Goal: Information Seeking & Learning: Learn about a topic

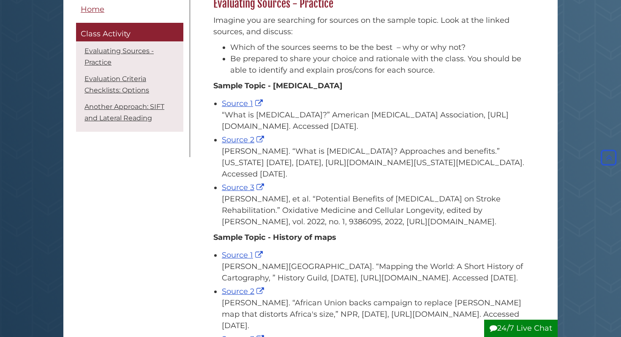
scroll to position [130, 0]
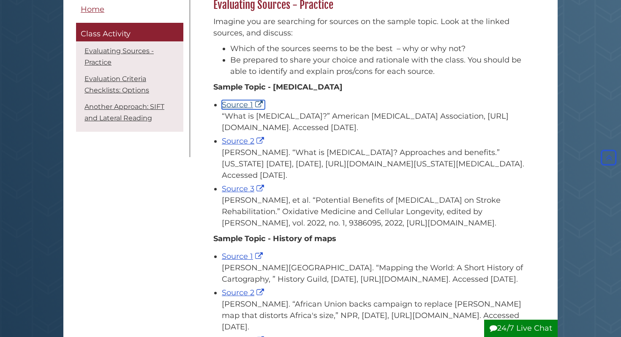
click at [232, 104] on link "Source 1" at bounding box center [243, 104] width 43 height 9
click at [246, 142] on link "Source 2" at bounding box center [244, 140] width 44 height 9
click at [242, 190] on link "Source 3" at bounding box center [244, 188] width 44 height 9
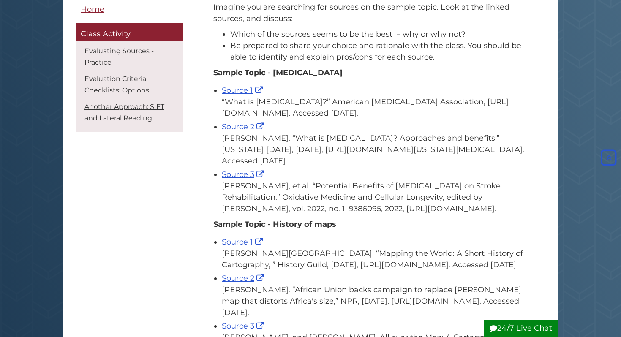
scroll to position [144, 0]
click at [248, 174] on link "Source 3" at bounding box center [244, 174] width 44 height 9
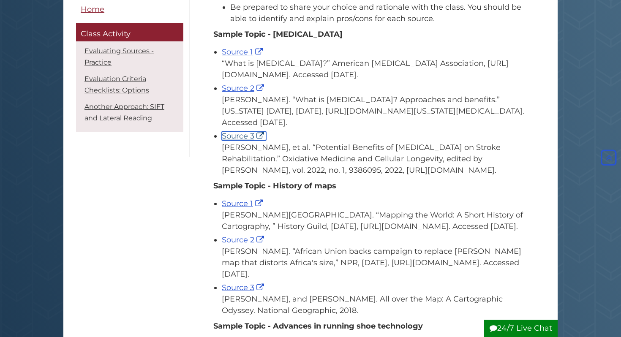
scroll to position [187, 0]
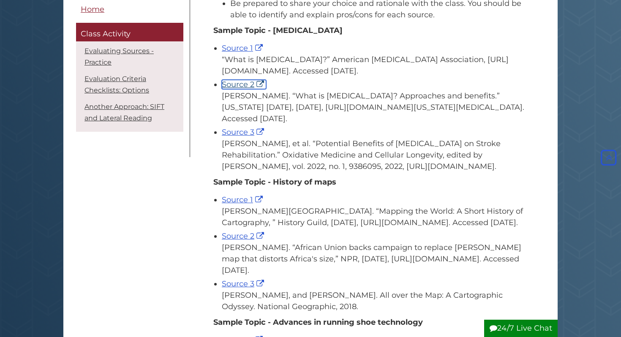
click at [243, 87] on link "Source 2" at bounding box center [244, 84] width 44 height 9
click at [242, 137] on div "Source 3 Xu, Chengyan, et al. “Potential Benefits of Music Therapy on Stroke Re…" at bounding box center [375, 150] width 306 height 46
click at [236, 133] on link "Source 3" at bounding box center [244, 132] width 44 height 9
click at [234, 52] on link "Source 1" at bounding box center [243, 48] width 43 height 9
click at [229, 52] on link "Source 1" at bounding box center [243, 48] width 43 height 9
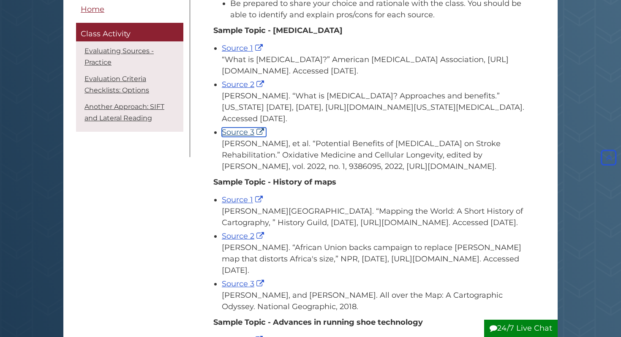
click at [239, 131] on link "Source 3" at bounding box center [244, 132] width 44 height 9
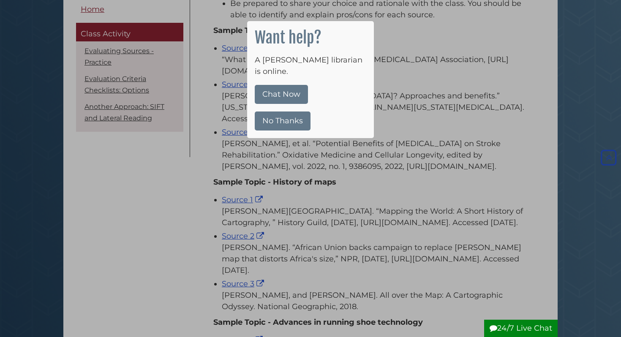
click at [284, 139] on div at bounding box center [310, 168] width 621 height 337
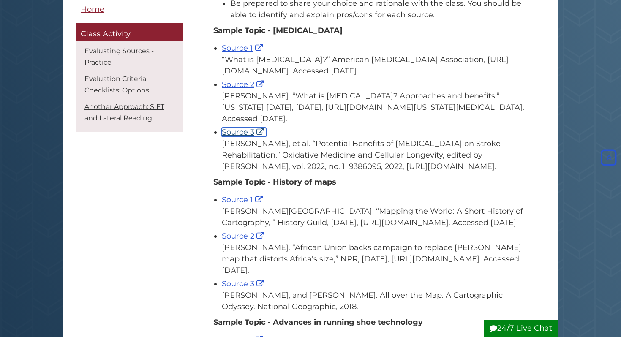
click at [242, 134] on link "Source 3" at bounding box center [244, 132] width 44 height 9
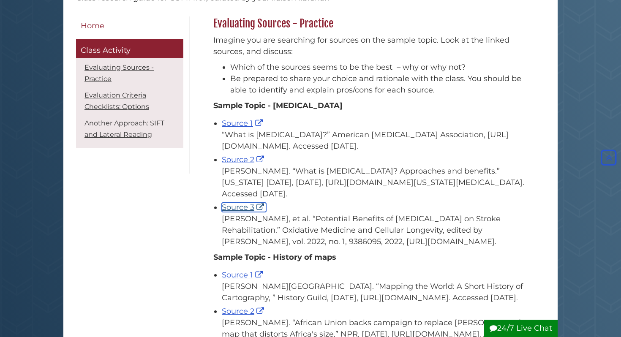
scroll to position [84, 0]
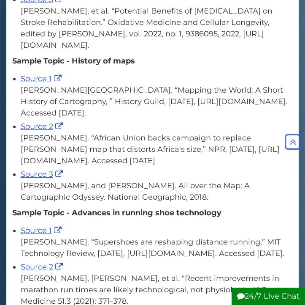
scroll to position [362, 0]
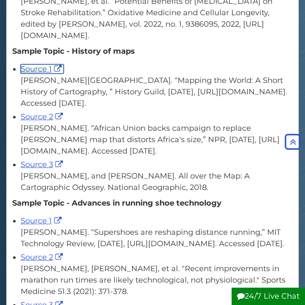
click at [41, 74] on link "Source 1" at bounding box center [42, 68] width 43 height 9
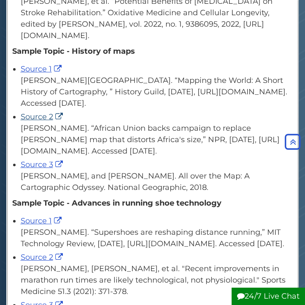
click at [39, 121] on span "Source 2" at bounding box center [43, 116] width 44 height 9
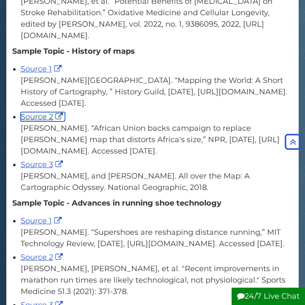
click at [39, 121] on link "Source 2" at bounding box center [43, 116] width 44 height 9
click at [43, 169] on link "Source 3" at bounding box center [43, 164] width 44 height 9
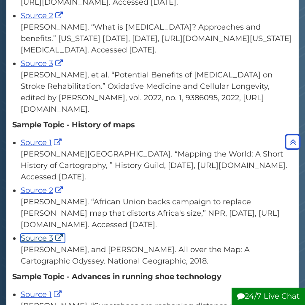
scroll to position [273, 0]
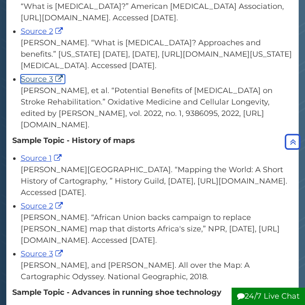
click at [35, 84] on link "Source 3" at bounding box center [43, 78] width 44 height 9
click at [44, 258] on link "Source 3" at bounding box center [43, 253] width 44 height 9
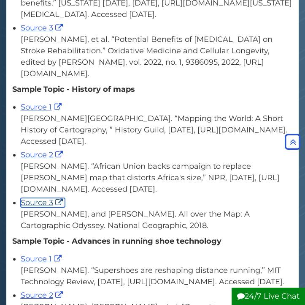
scroll to position [326, 0]
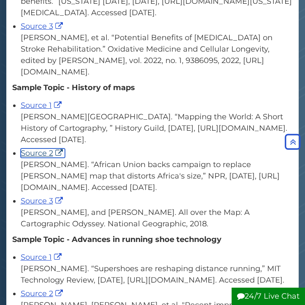
click at [40, 158] on link "Source 2" at bounding box center [43, 152] width 44 height 9
click at [34, 110] on link "Source 1" at bounding box center [42, 105] width 43 height 9
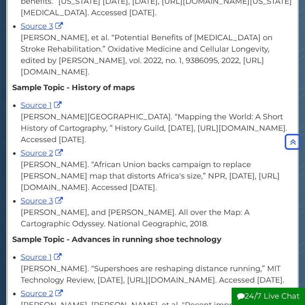
click at [115, 145] on div "[PERSON_NAME][GEOGRAPHIC_DATA]. “Mapping the World: A Short History of Cartogra…" at bounding box center [157, 128] width 273 height 34
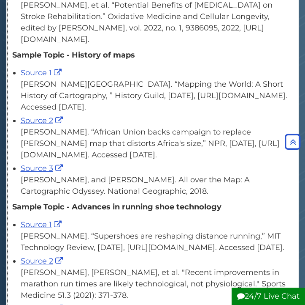
scroll to position [359, 0]
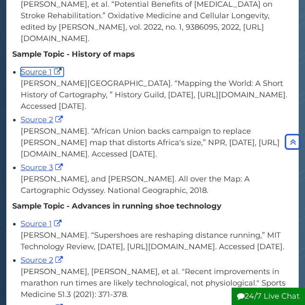
click at [39, 76] on link "Source 1" at bounding box center [42, 71] width 43 height 9
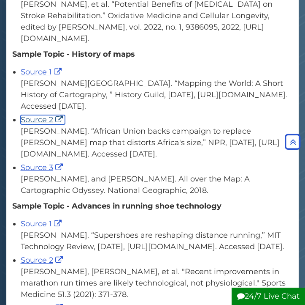
click at [45, 124] on link "Source 2" at bounding box center [43, 119] width 44 height 9
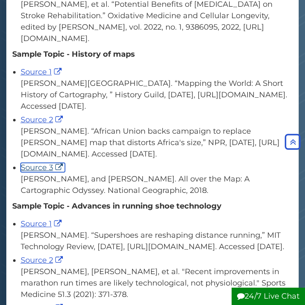
click at [48, 172] on link "Source 3" at bounding box center [43, 167] width 44 height 9
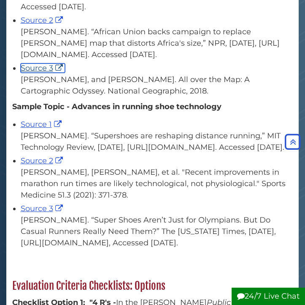
scroll to position [483, 0]
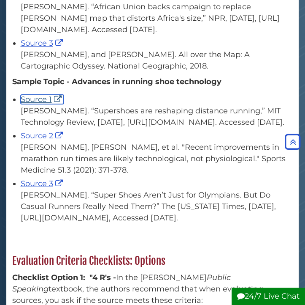
click at [34, 104] on link "Source 1" at bounding box center [42, 99] width 43 height 9
click at [36, 140] on link "Source 2" at bounding box center [43, 135] width 44 height 9
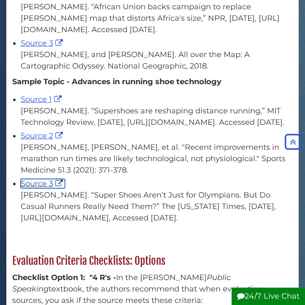
click at [49, 188] on link "Source 3" at bounding box center [43, 183] width 44 height 9
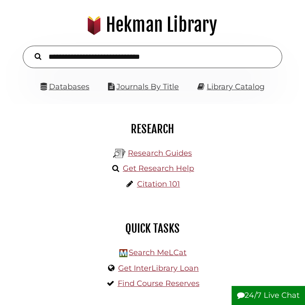
scroll to position [49, 0]
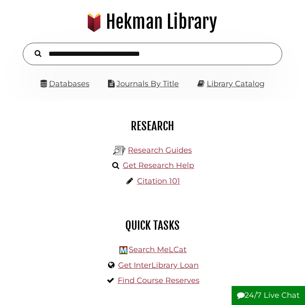
click at [104, 56] on input "text" at bounding box center [153, 54] width 260 height 22
type input "**********"
click at [30, 48] on button "Search" at bounding box center [37, 53] width 15 height 11
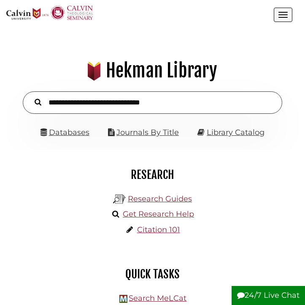
scroll to position [93, 280]
click at [102, 99] on input "text" at bounding box center [153, 102] width 260 height 22
type input "******"
click at [30, 96] on button "Search" at bounding box center [37, 101] width 15 height 11
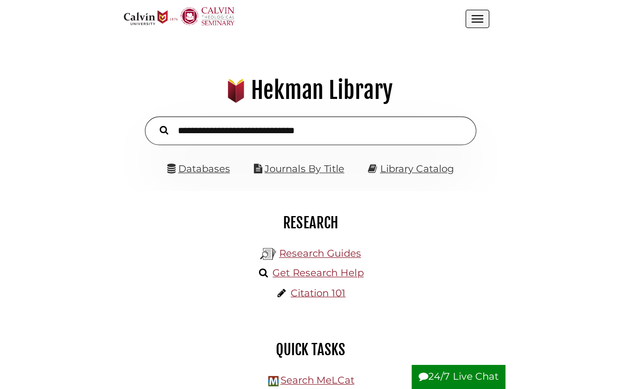
scroll to position [93, 280]
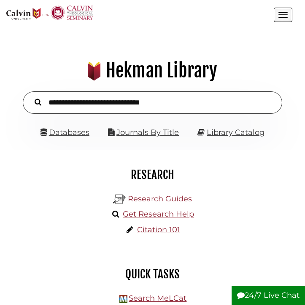
click at [75, 232] on div "Research Guides Get Research Help Citation 101" at bounding box center [153, 215] width 280 height 51
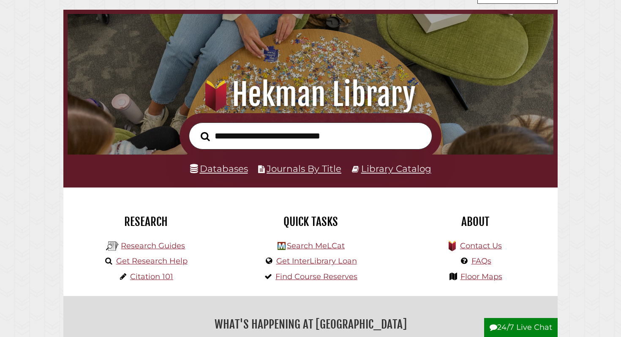
scroll to position [32, 0]
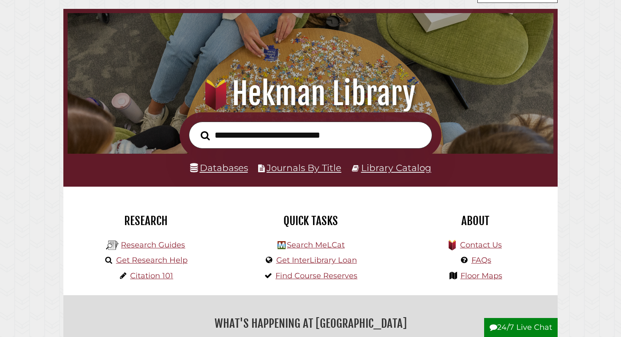
click at [262, 139] on input "text" at bounding box center [310, 135] width 243 height 27
type input "******"
click at [196, 128] on button "Search" at bounding box center [205, 135] width 18 height 14
